Goal: Task Accomplishment & Management: Manage account settings

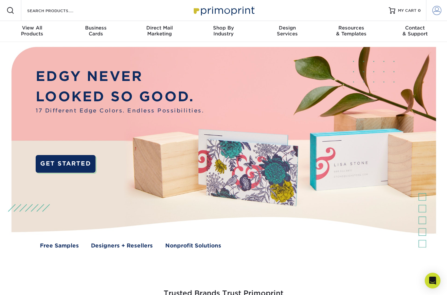
click at [441, 15] on link "Account" at bounding box center [436, 10] width 21 height 21
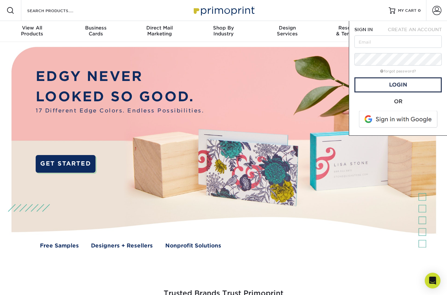
click at [408, 30] on span "CREATE AN ACCOUNT" at bounding box center [415, 29] width 54 height 5
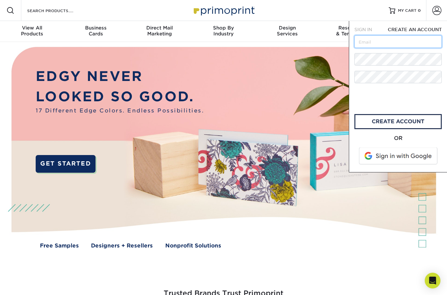
click at [398, 44] on input "text" at bounding box center [398, 41] width 87 height 12
type input "carmen.aliceajackey@agaveandrye.com"
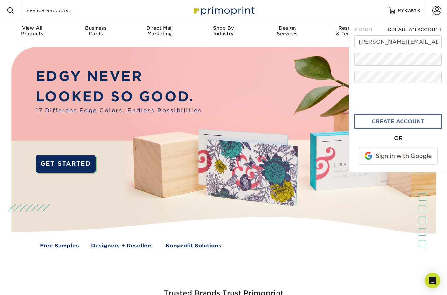
click at [368, 125] on link "create account" at bounding box center [398, 121] width 87 height 15
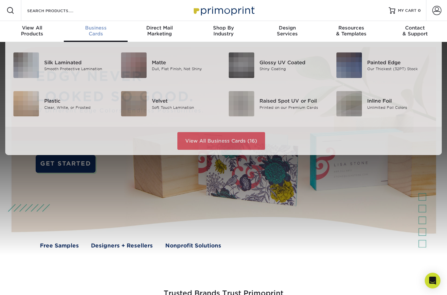
click at [95, 29] on span "Business" at bounding box center [96, 28] width 64 height 6
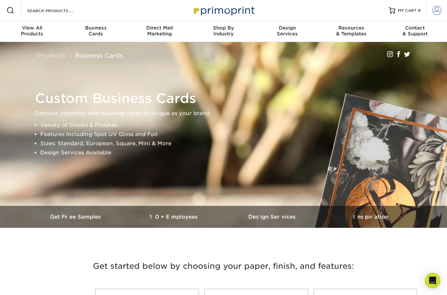
click at [434, 11] on span at bounding box center [437, 10] width 9 height 9
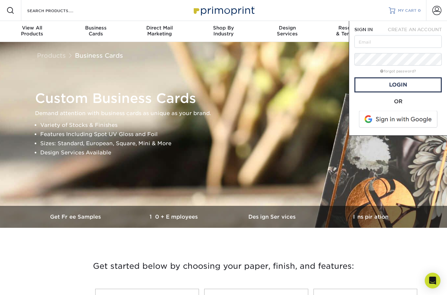
click at [418, 9] on span "0" at bounding box center [419, 10] width 3 height 5
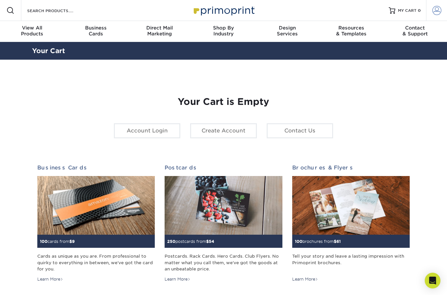
click at [440, 11] on span at bounding box center [437, 10] width 9 height 9
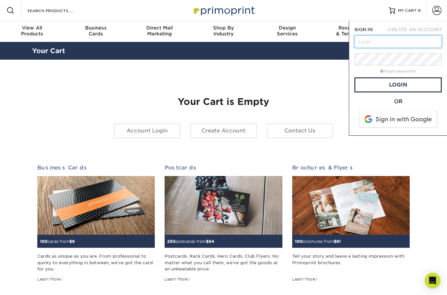
click at [403, 43] on input "text" at bounding box center [398, 41] width 87 height 12
type input "camen.aliceajackey@agaveandrye.com"
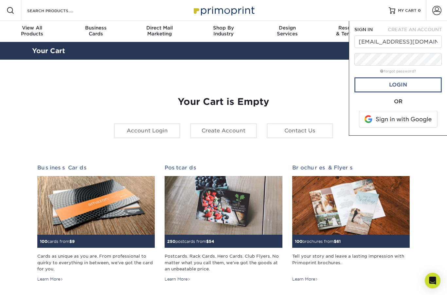
click at [385, 88] on link "Login" at bounding box center [398, 84] width 87 height 15
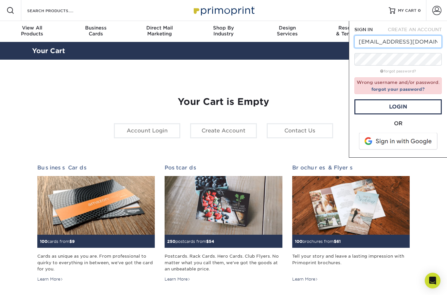
click at [429, 41] on input "camen.aliceajackey@agaveandrye.com" at bounding box center [398, 41] width 87 height 12
click at [429, 42] on input "camen.aliceajackey@agaveandrye.com" at bounding box center [398, 41] width 87 height 12
click at [394, 47] on input "camen.aliceajackey@agaveandrye.com" at bounding box center [398, 41] width 87 height 12
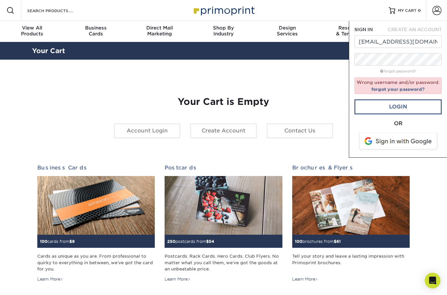
click at [381, 105] on link "Login" at bounding box center [398, 106] width 87 height 15
click at [390, 89] on link "forgot your password?" at bounding box center [398, 88] width 53 height 5
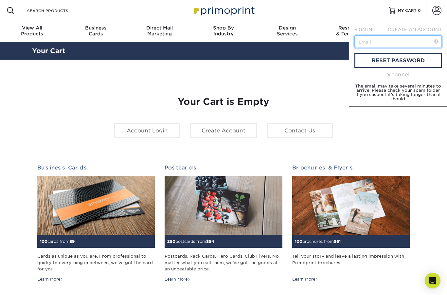
click at [370, 47] on input "text" at bounding box center [398, 41] width 87 height 12
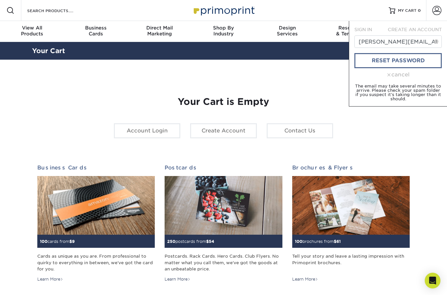
click at [380, 61] on link "reset password" at bounding box center [398, 60] width 87 height 15
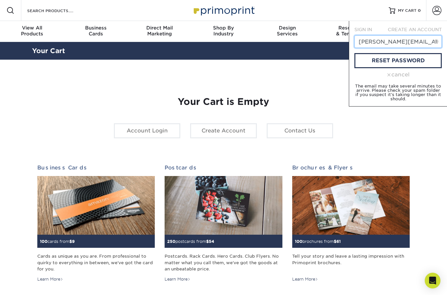
click at [395, 42] on input "carmen.aliceeajackey@agaveandrye.com" at bounding box center [398, 41] width 87 height 12
click at [394, 44] on input "carmen.aliceeajackey@agaveandrye.com" at bounding box center [398, 41] width 87 height 12
type input "carmen.aliceajackey@agaveandrye.com"
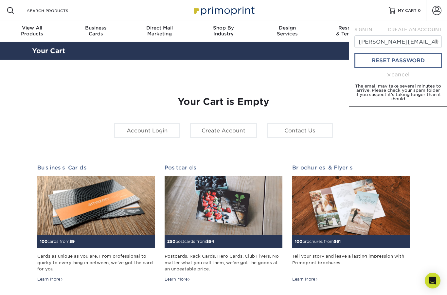
click at [366, 58] on link "reset password" at bounding box center [398, 60] width 87 height 15
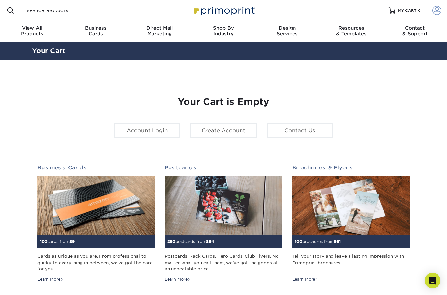
click at [439, 11] on span at bounding box center [437, 10] width 9 height 9
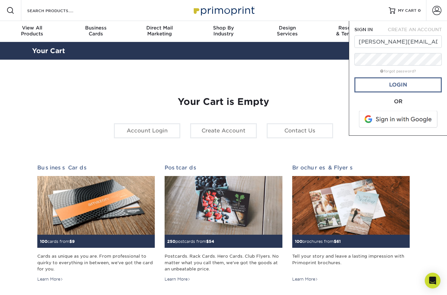
click at [372, 79] on link "Login" at bounding box center [398, 84] width 87 height 15
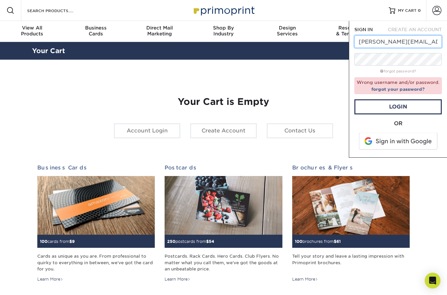
click at [387, 46] on input "Carmen.aliceajackey@agaveandrye.com" at bounding box center [398, 41] width 87 height 12
click at [387, 43] on input "Carmen.aliceajackey@agaveandrye.com" at bounding box center [398, 41] width 87 height 12
type input "[PERSON_NAME][EMAIL_ADDRESS][DOMAIN_NAME]"
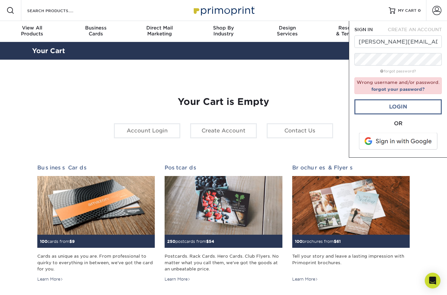
click at [392, 113] on link "Login" at bounding box center [398, 106] width 87 height 15
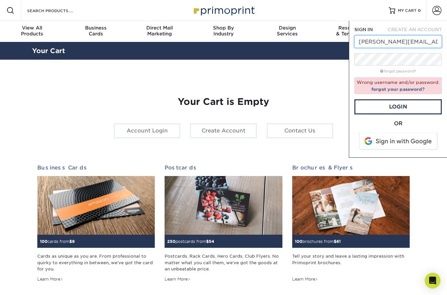
click at [428, 41] on input "carmen.aliceajackey@agaveandrye.com" at bounding box center [398, 41] width 87 height 12
click at [404, 144] on span at bounding box center [399, 141] width 84 height 17
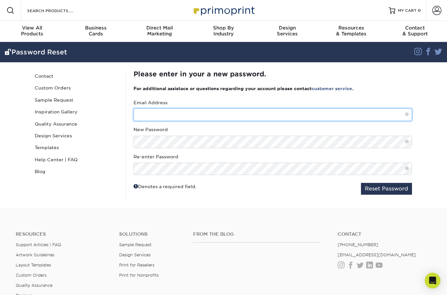
click at [178, 114] on input "text" at bounding box center [273, 114] width 279 height 12
type input "Carmen.aliceajackey@agaveandrye.com"
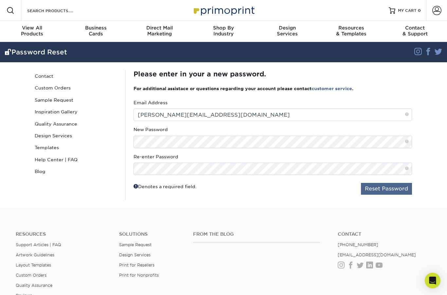
click at [386, 184] on button "Reset Password" at bounding box center [386, 189] width 51 height 12
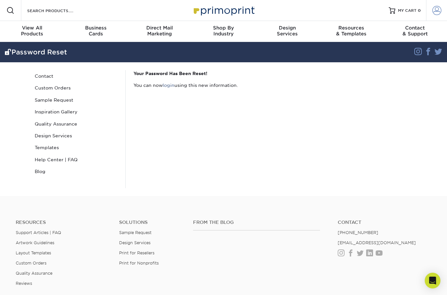
click at [439, 20] on link "Account" at bounding box center [436, 10] width 21 height 21
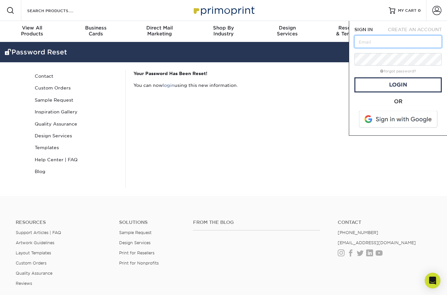
click at [387, 43] on input "text" at bounding box center [398, 41] width 87 height 12
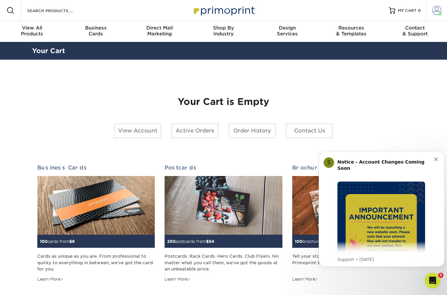
click at [440, 17] on link "Account" at bounding box center [436, 10] width 21 height 21
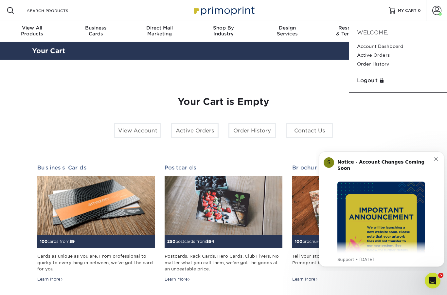
click at [329, 78] on div "Your Cart is Empty View Account Active Orders Order History Contact Us Business…" at bounding box center [223, 207] width 383 height 264
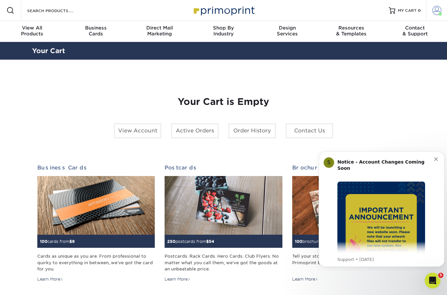
click at [435, 10] on span at bounding box center [437, 10] width 9 height 9
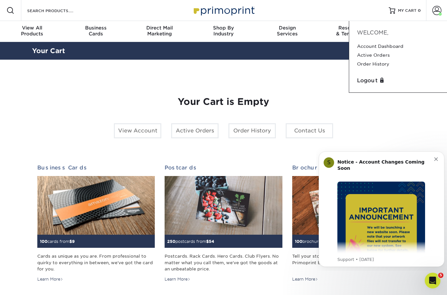
click at [326, 67] on section "YOUR CART Empty Cart Your Cart is Empty View Account Active Orders Order Histor…" at bounding box center [223, 207] width 447 height 295
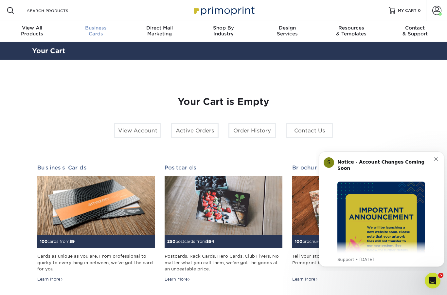
click at [99, 36] on div "Business Cards" at bounding box center [96, 31] width 64 height 12
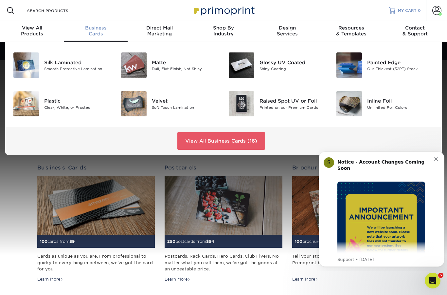
click at [399, 18] on link "MY CART 0" at bounding box center [405, 10] width 32 height 21
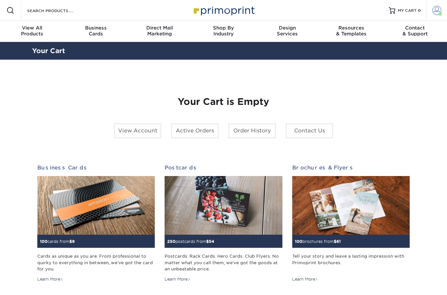
click at [440, 12] on span at bounding box center [440, 13] width 3 height 3
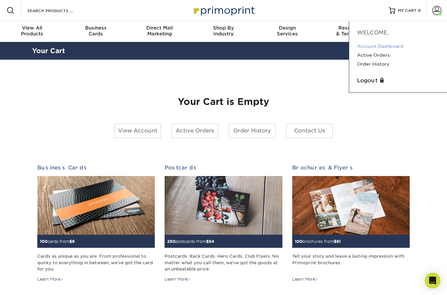
click at [384, 50] on link "Account Dashboard" at bounding box center [398, 46] width 82 height 9
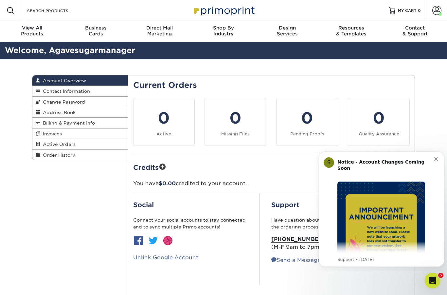
click at [434, 158] on div "Notice - Account Changes Coming Soon ​ Past Order Files Will Not Transfer: Whil…" at bounding box center [386, 205] width 97 height 98
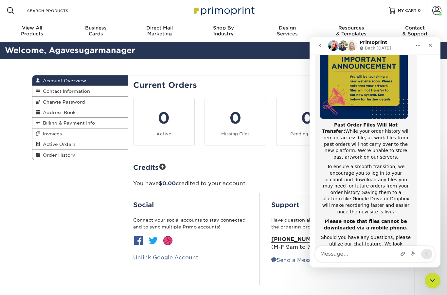
scroll to position [91, 0]
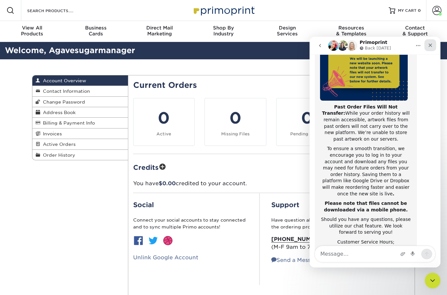
click at [430, 39] on div "Close" at bounding box center [431, 45] width 12 height 12
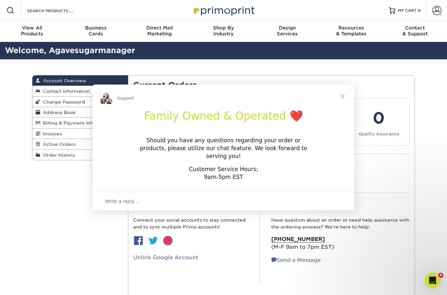
scroll to position [0, 0]
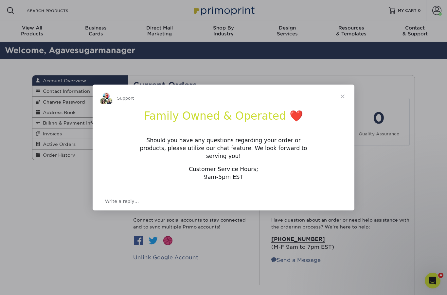
click at [339, 100] on span "Close" at bounding box center [343, 96] width 24 height 24
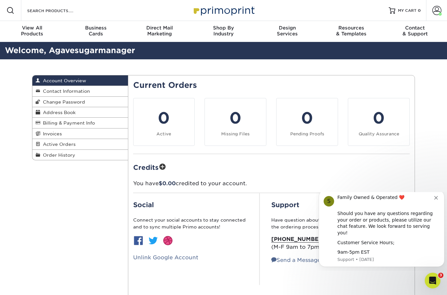
click at [434, 207] on div "Family Owned & Operated ❤️ ​" at bounding box center [386, 200] width 97 height 13
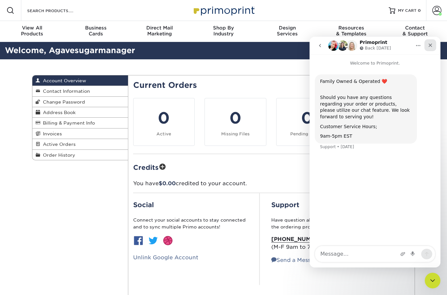
click at [431, 43] on icon "Close" at bounding box center [430, 45] width 5 height 5
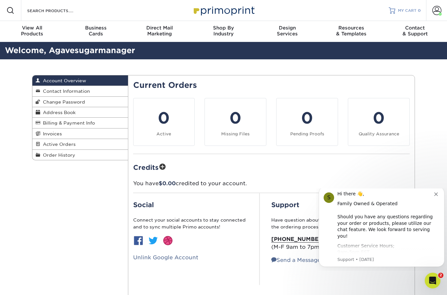
click at [406, 4] on link "MY CART 0" at bounding box center [405, 10] width 32 height 21
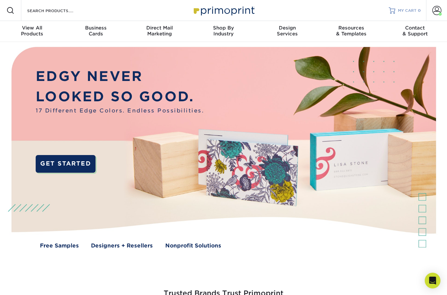
click at [404, 9] on span "MY CART" at bounding box center [407, 11] width 19 height 6
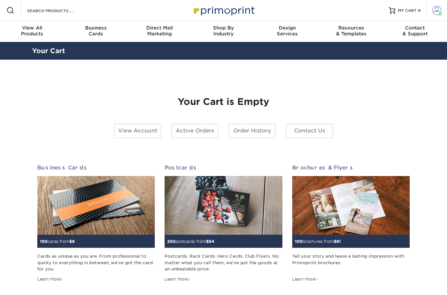
click at [436, 9] on span at bounding box center [437, 10] width 9 height 9
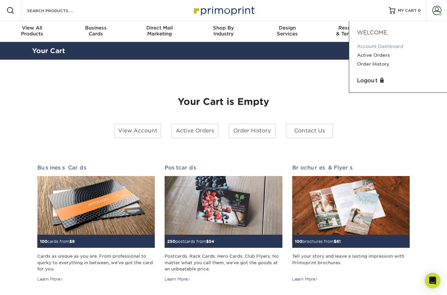
click at [381, 48] on link "Account Dashboard" at bounding box center [398, 46] width 82 height 9
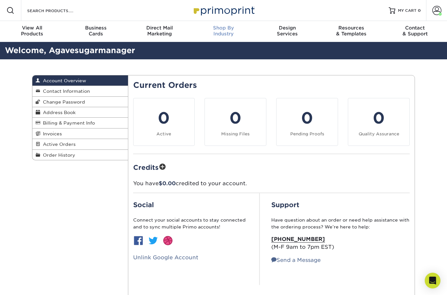
click at [216, 31] on div "Shop By Industry" at bounding box center [224, 31] width 64 height 12
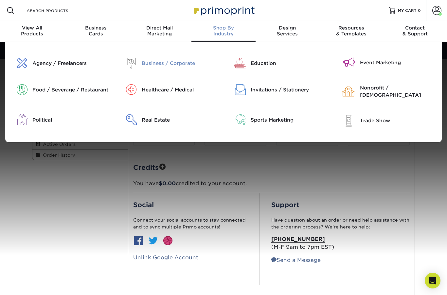
click at [159, 66] on div "Business / Corporate" at bounding box center [180, 63] width 77 height 7
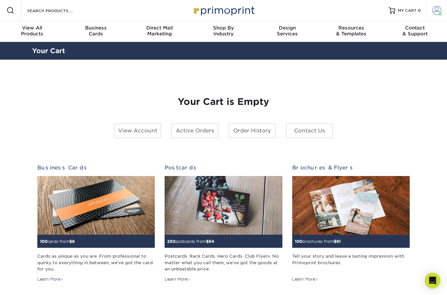
click at [434, 9] on span at bounding box center [437, 10] width 9 height 9
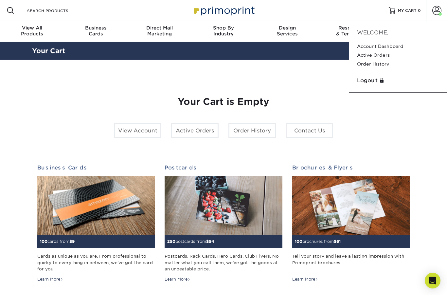
click at [370, 85] on div "Logout" at bounding box center [398, 80] width 87 height 13
click at [368, 83] on link "Logout" at bounding box center [398, 81] width 82 height 8
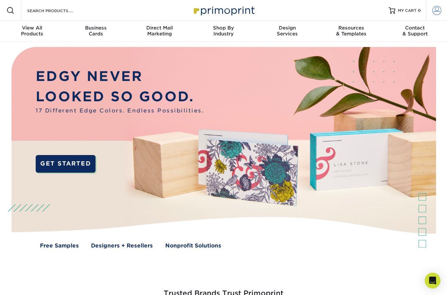
click at [440, 9] on span at bounding box center [437, 10] width 9 height 9
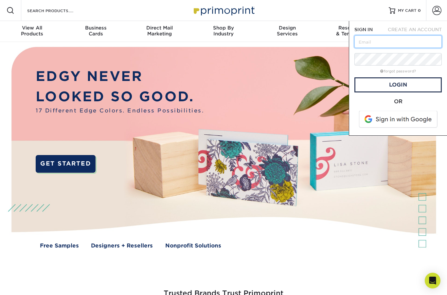
type input "[PERSON_NAME][EMAIL_ADDRESS][DOMAIN_NAME]"
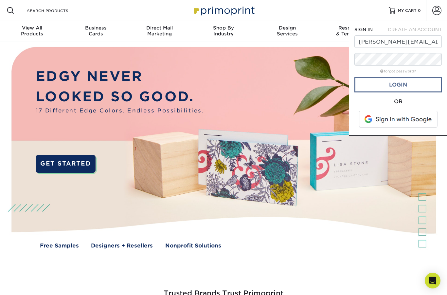
click at [381, 86] on link "Login" at bounding box center [398, 84] width 87 height 15
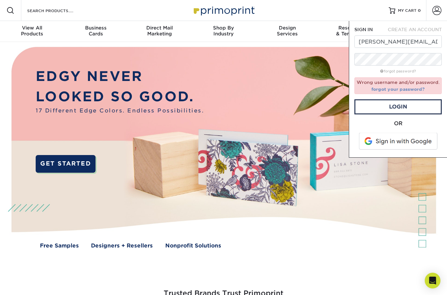
click at [373, 91] on link "forgot your password?" at bounding box center [398, 88] width 53 height 5
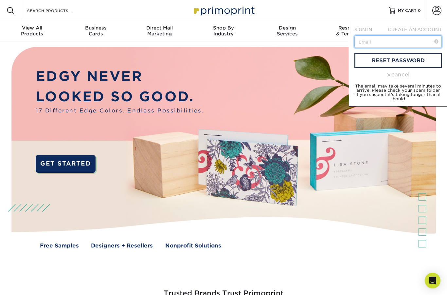
click at [400, 47] on input "text" at bounding box center [398, 41] width 87 height 12
type input "Carmen.aliceajackey@agaveandrye.com"
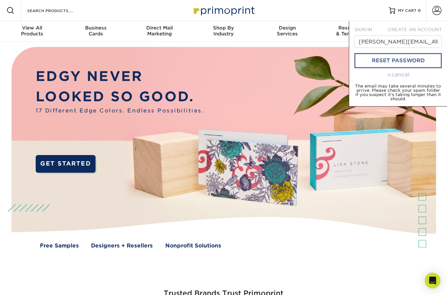
click at [379, 64] on link "reset password" at bounding box center [398, 60] width 87 height 15
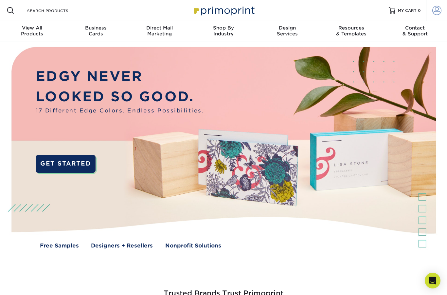
click at [440, 10] on span at bounding box center [437, 10] width 9 height 9
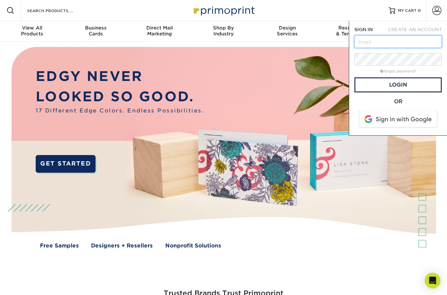
click at [372, 42] on input "text" at bounding box center [398, 41] width 87 height 12
type input "[PERSON_NAME][EMAIL_ADDRESS][DOMAIN_NAME]"
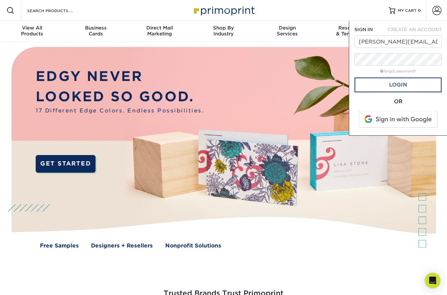
click at [371, 84] on link "Login" at bounding box center [398, 84] width 87 height 15
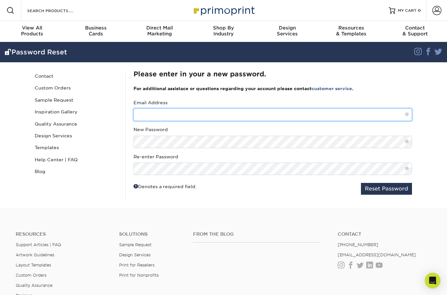
click at [179, 120] on input "text" at bounding box center [273, 114] width 279 height 12
type input "[PERSON_NAME][EMAIL_ADDRESS][DOMAIN_NAME]"
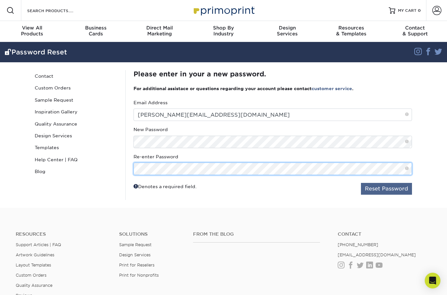
click at [387, 187] on button "Reset Password" at bounding box center [386, 189] width 51 height 12
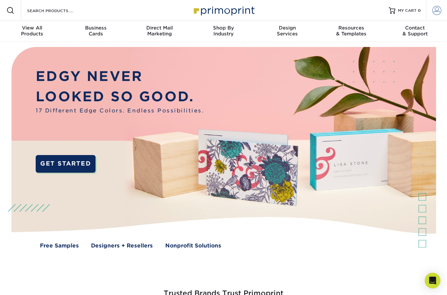
click at [439, 13] on span at bounding box center [437, 10] width 9 height 9
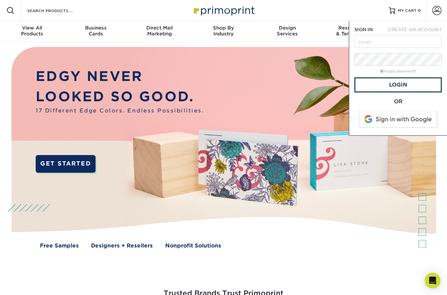
click at [415, 29] on span "CREATE AN ACCOUNT" at bounding box center [415, 29] width 54 height 5
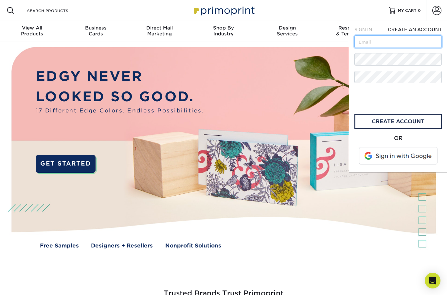
click at [390, 39] on input "text" at bounding box center [398, 41] width 87 height 12
type input "[PERSON_NAME][EMAIL_ADDRESS][DOMAIN_NAME]"
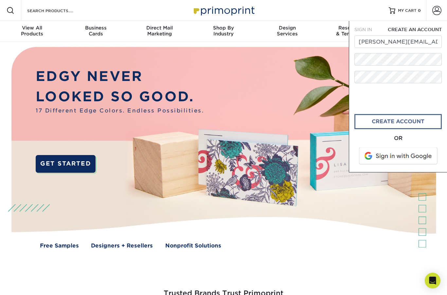
click at [371, 122] on link "create account" at bounding box center [398, 121] width 87 height 15
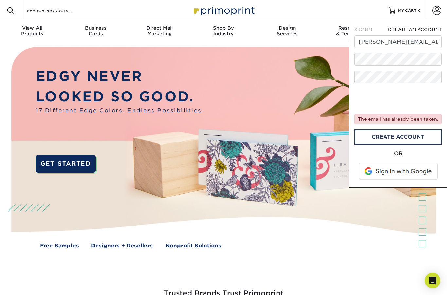
click at [366, 29] on span "SIGN IN" at bounding box center [364, 29] width 18 height 5
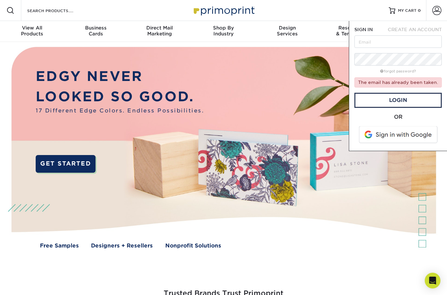
click at [393, 130] on span at bounding box center [399, 134] width 84 height 17
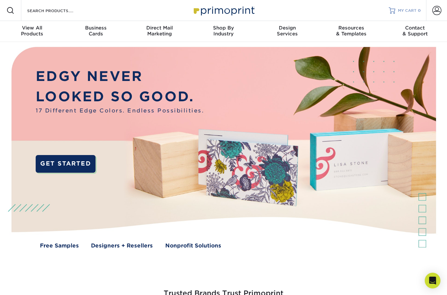
click at [405, 12] on span "MY CART" at bounding box center [407, 11] width 19 height 6
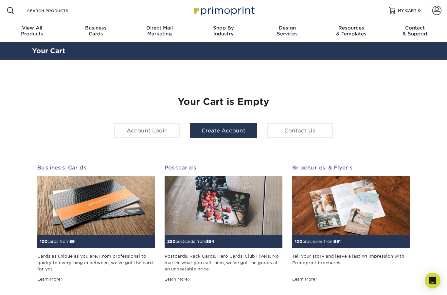
click at [212, 137] on link "Create Account" at bounding box center [223, 130] width 66 height 15
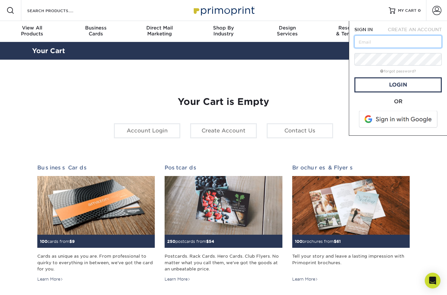
type input "[PERSON_NAME][EMAIL_ADDRESS][DOMAIN_NAME]"
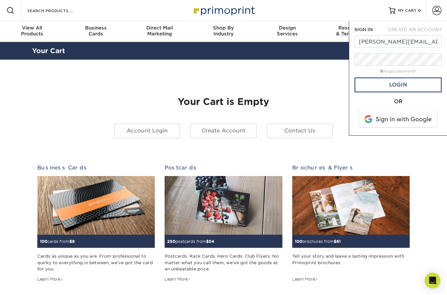
click at [379, 85] on link "Login" at bounding box center [398, 84] width 87 height 15
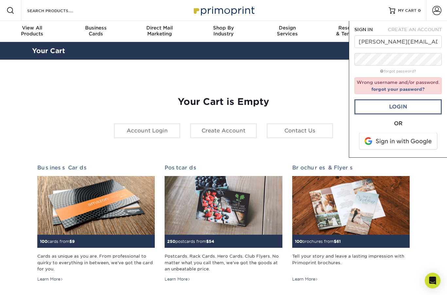
click at [378, 102] on link "Login" at bounding box center [398, 106] width 87 height 15
